Goal: Transaction & Acquisition: Download file/media

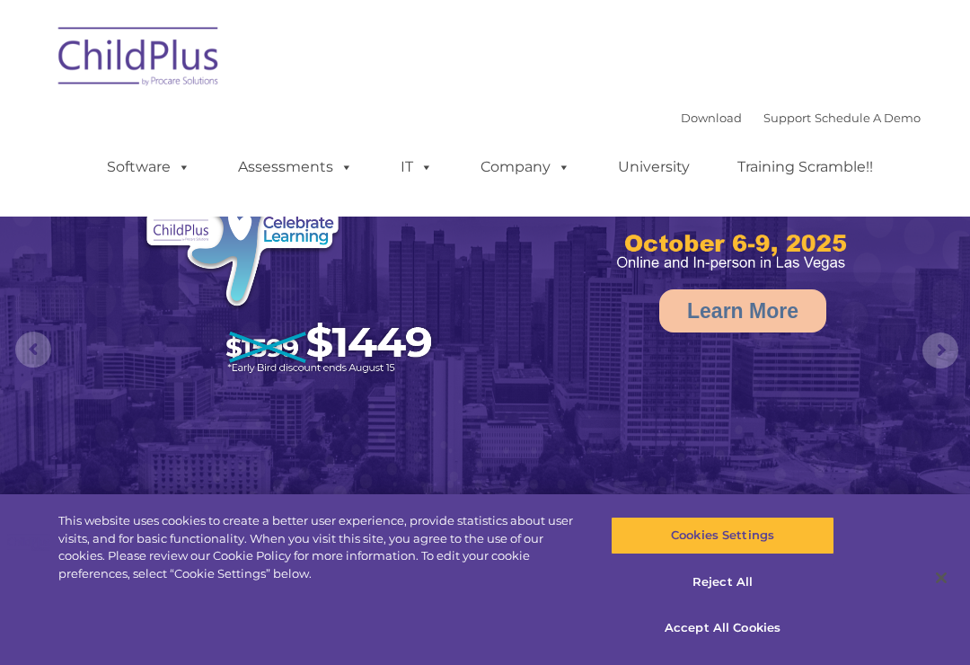
select select "MEDIUM"
click at [738, 623] on button "Accept All Cookies" at bounding box center [722, 628] width 223 height 38
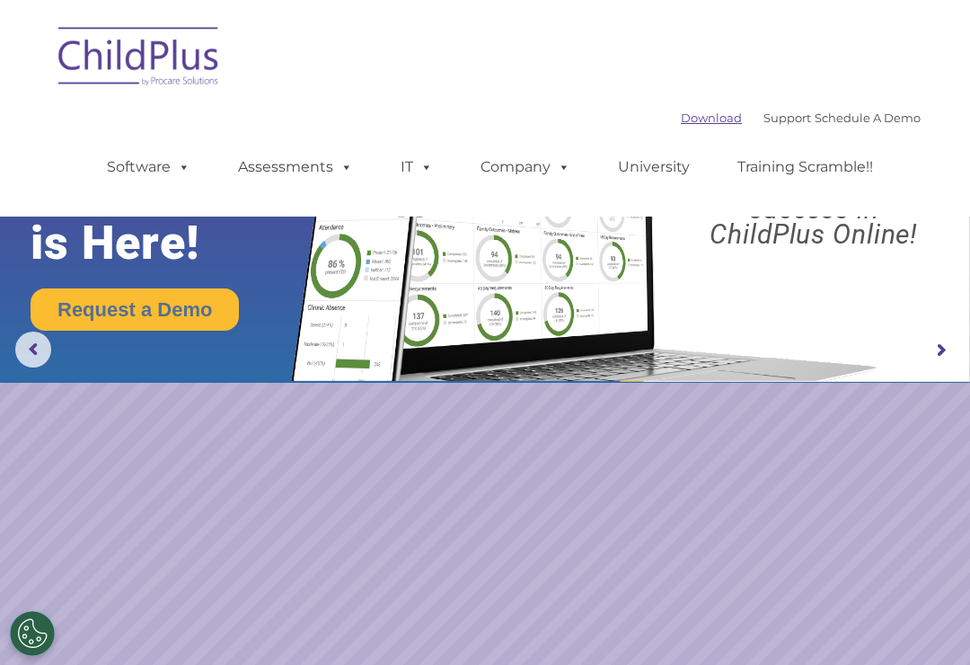
click at [706, 113] on link "Download" at bounding box center [711, 118] width 61 height 14
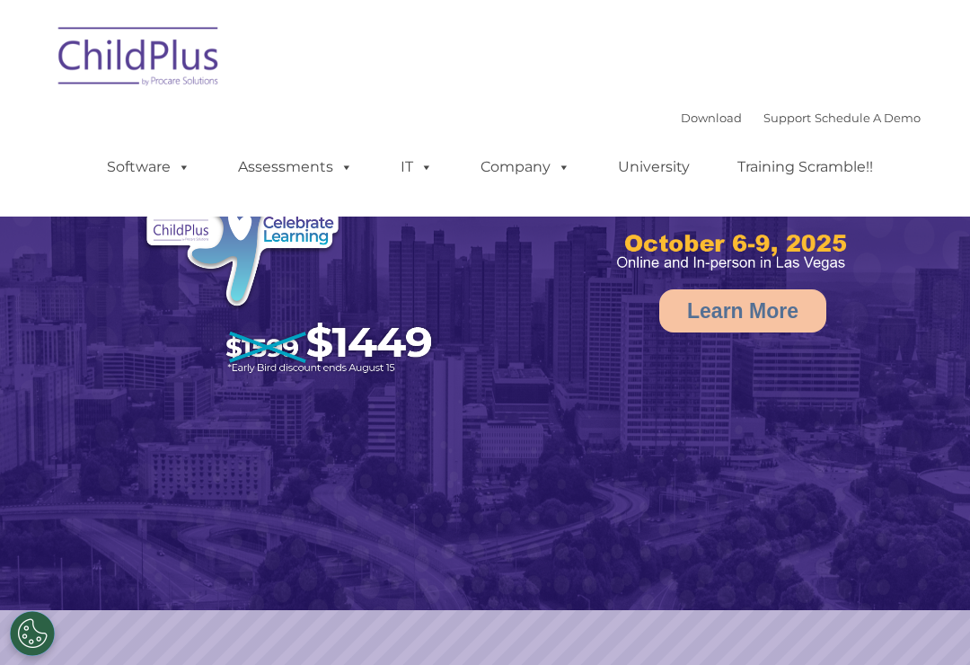
select select "MEDIUM"
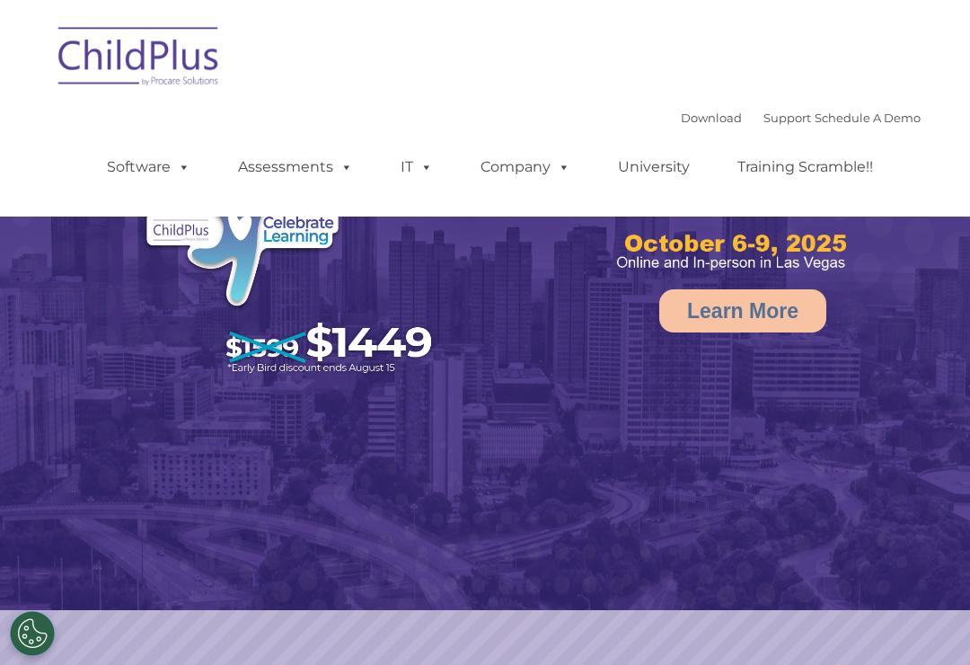
select select "MEDIUM"
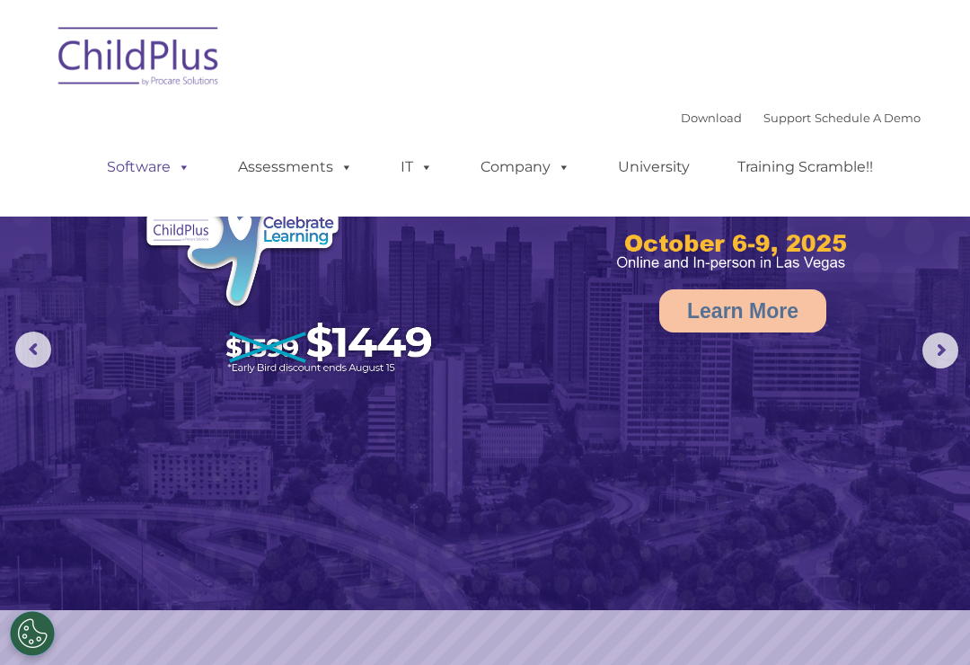
click at [172, 160] on span at bounding box center [181, 166] width 20 height 17
click at [28, 180] on nav "Download Support | Schedule A Demo  MENU MENU Software ChildPlus: The original…" at bounding box center [485, 108] width 970 height 217
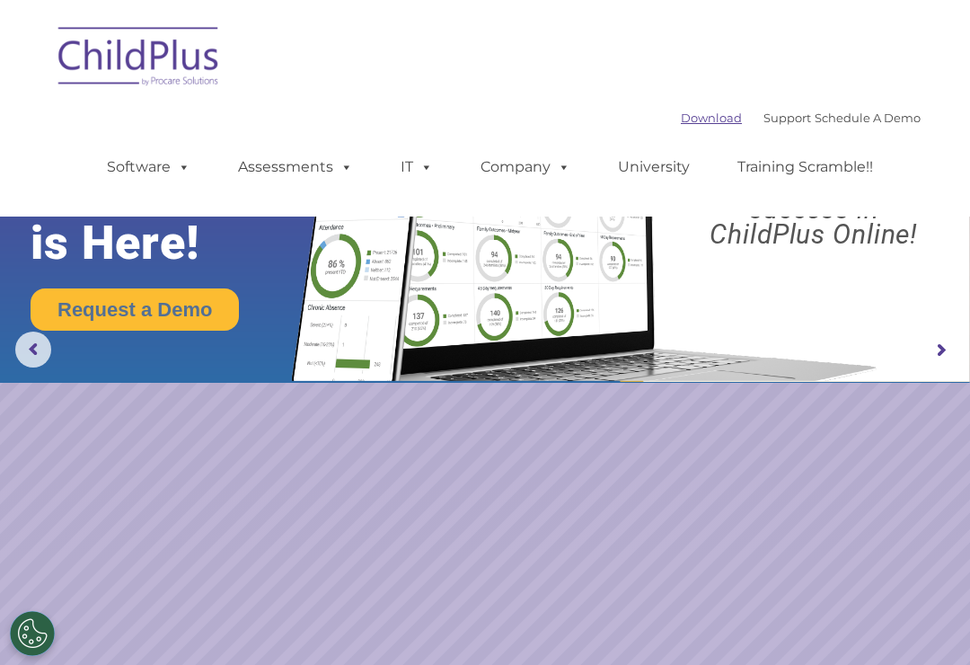
click at [685, 123] on link "Download" at bounding box center [711, 118] width 61 height 14
